Goal: Information Seeking & Learning: Learn about a topic

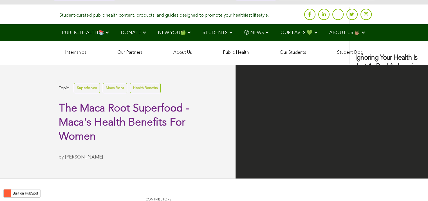
scroll to position [1322, 0]
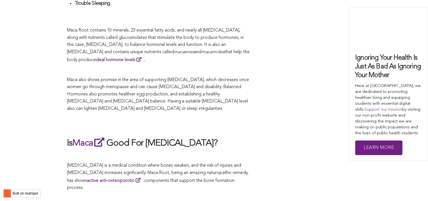
click at [209, 101] on p "Maca also shows promise in the area of supporting [MEDICAL_DATA], which decreas…" at bounding box center [158, 95] width 183 height 36
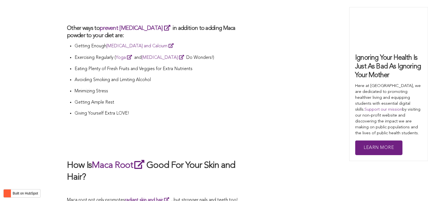
scroll to position [1604, 0]
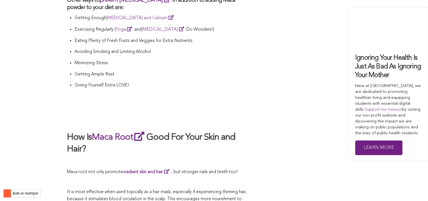
click at [161, 158] on p at bounding box center [158, 161] width 183 height 7
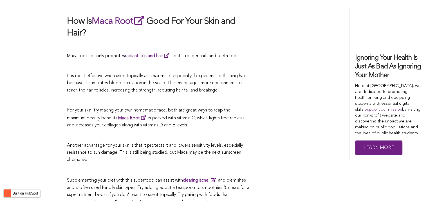
click at [224, 116] on span "is packed with vitamin C, which fights free radicals and increases your collage…" at bounding box center [156, 122] width 178 height 12
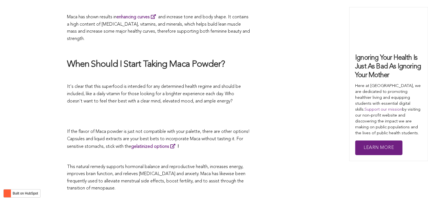
click at [208, 119] on p at bounding box center [158, 122] width 183 height 7
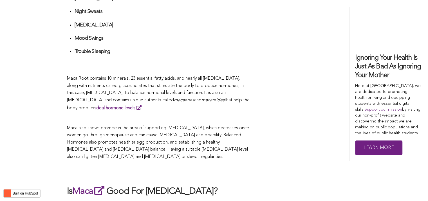
scroll to position [1534, 0]
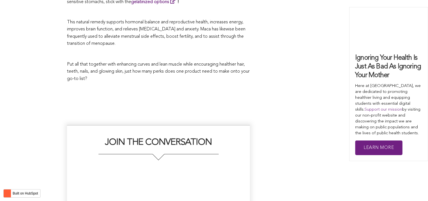
scroll to position [1607, 0]
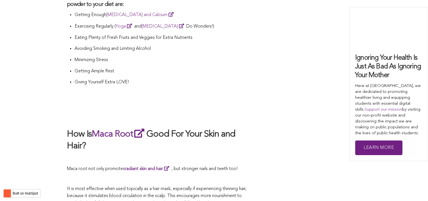
click at [236, 110] on h2 at bounding box center [158, 116] width 183 height 12
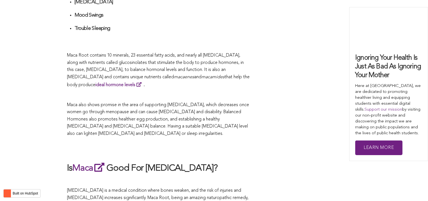
scroll to position [1269, 0]
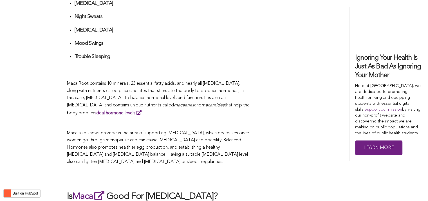
click at [220, 172] on h2 at bounding box center [158, 178] width 183 height 13
click at [200, 190] on h2 "Is Maca Good For [MEDICAL_DATA]?" at bounding box center [158, 196] width 183 height 13
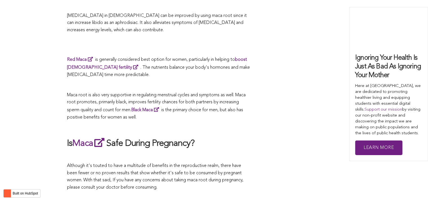
click at [231, 101] on span "Maca root is also very supportive in regulating menstrual cycles and symptoms a…" at bounding box center [156, 106] width 179 height 27
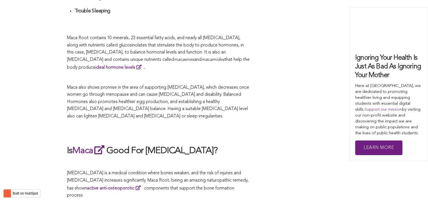
click at [216, 101] on span "Maca also shows promise in the area of supporting [MEDICAL_DATA], which decreas…" at bounding box center [158, 101] width 182 height 33
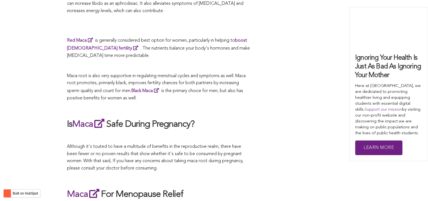
scroll to position [1283, 0]
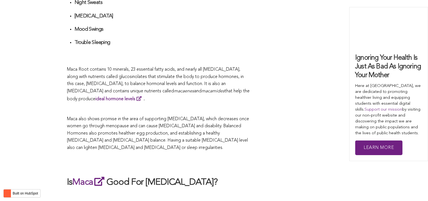
click at [233, 106] on p at bounding box center [158, 109] width 183 height 7
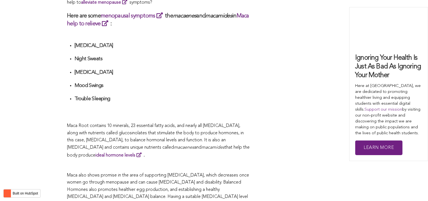
scroll to position [1545, 0]
